Goal: Information Seeking & Learning: Find specific fact

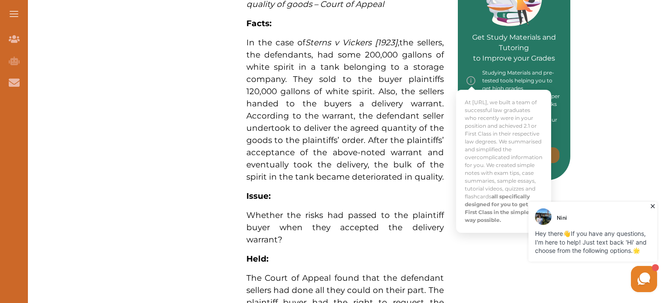
scroll to position [427, 0]
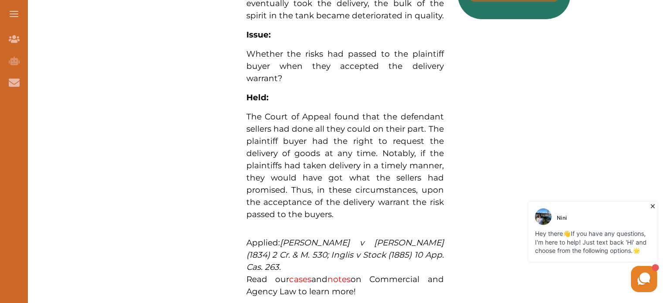
click at [385, 177] on span "The Court of Appeal found that the defendant sellers had done all they could on…" at bounding box center [344, 166] width 197 height 108
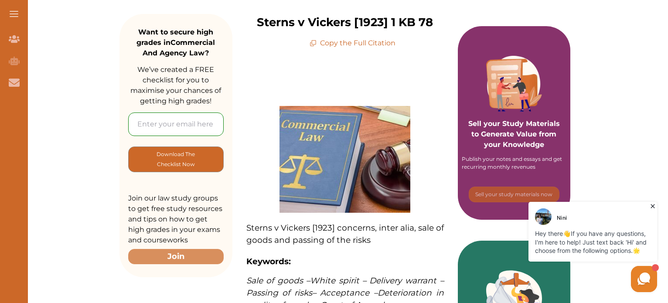
scroll to position [129, 0]
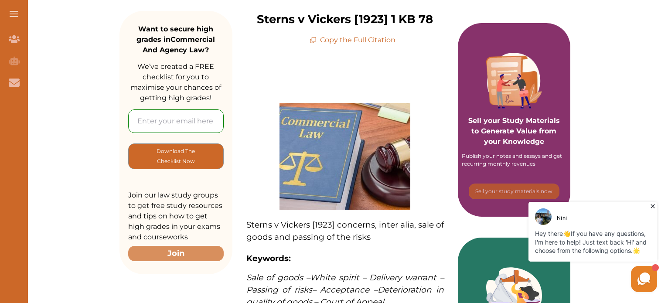
click at [349, 38] on p "Copy the Full Citation" at bounding box center [353, 40] width 86 height 10
click at [351, 39] on p "Copy the Full Citation" at bounding box center [353, 40] width 86 height 10
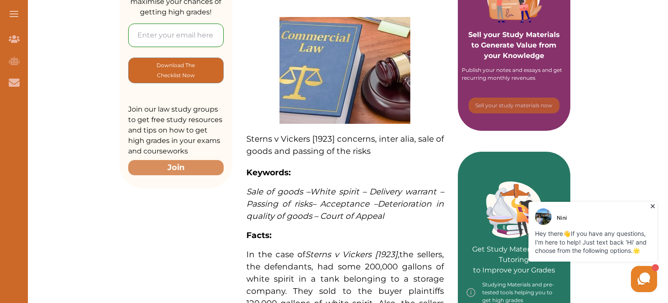
scroll to position [218, 0]
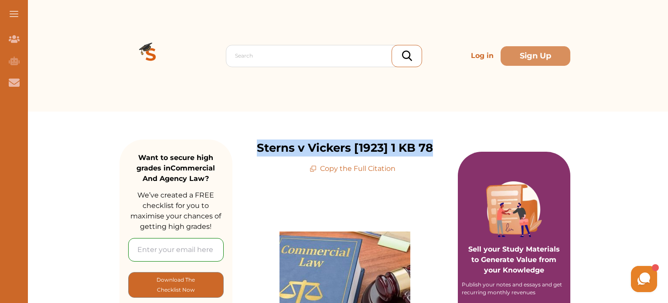
drag, startPoint x: 251, startPoint y: 151, endPoint x: 438, endPoint y: 146, distance: 187.1
click at [438, 146] on div "Sterns v Vickers [1923] 1 KB 78 Copy the Full Citation" at bounding box center [344, 157] width 225 height 34
copy p "Sterns v Vickers [1923] 1 KB 78"
